Goal: Navigation & Orientation: Find specific page/section

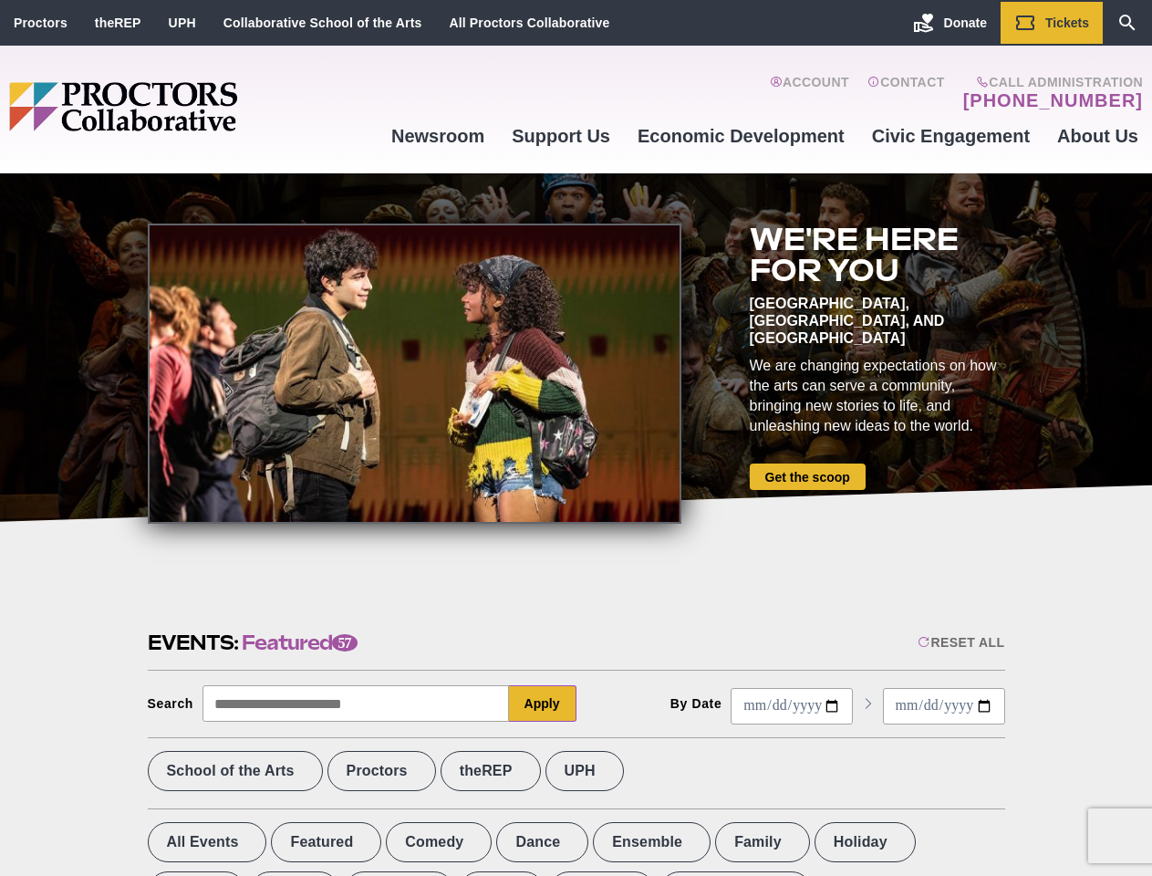
click at [576, 438] on div at bounding box center [415, 374] width 534 height 300
click at [960, 642] on div "Reset All" at bounding box center [961, 642] width 87 height 15
click at [543, 703] on button "Apply" at bounding box center [543, 703] width 68 height 36
